Goal: Task Accomplishment & Management: Use online tool/utility

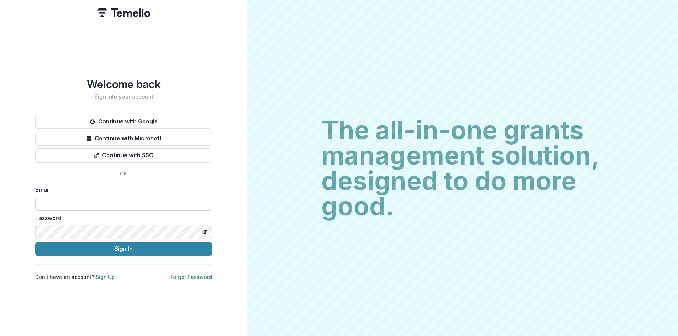
click at [130, 202] on input at bounding box center [123, 204] width 176 height 14
type input "**********"
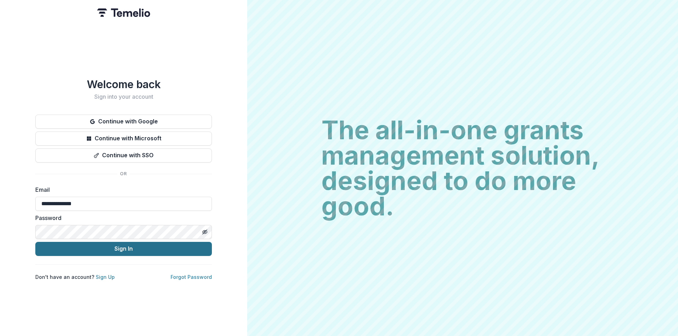
click at [125, 245] on button "Sign In" at bounding box center [123, 249] width 176 height 14
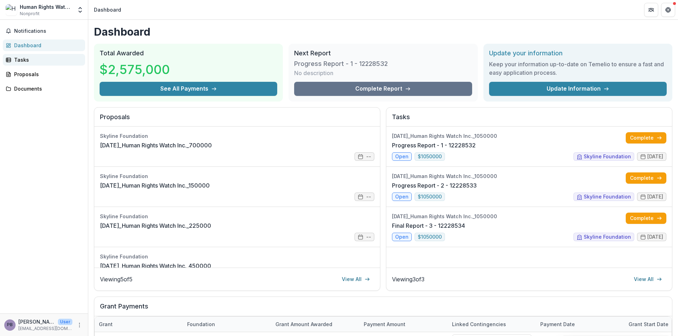
click at [26, 60] on div "Tasks" at bounding box center [46, 59] width 65 height 7
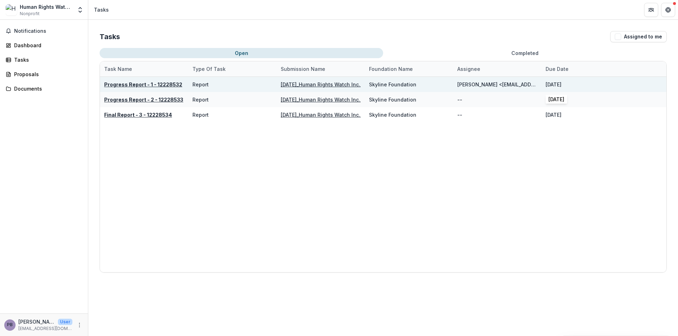
click at [561, 84] on div "[DATE]" at bounding box center [553, 84] width 16 height 7
copy div "[DATE]"
